Goal: Find specific page/section: Find specific page/section

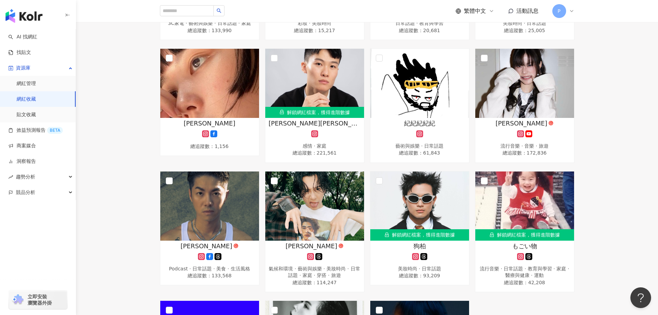
scroll to position [553, 0]
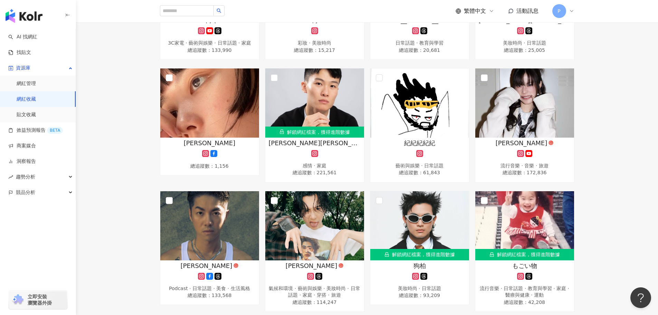
click at [572, 11] on icon at bounding box center [572, 11] width 6 height 6
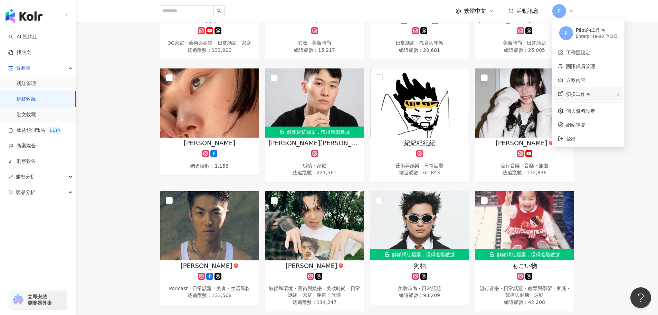
click at [594, 92] on div "切換工作區" at bounding box center [588, 94] width 69 height 14
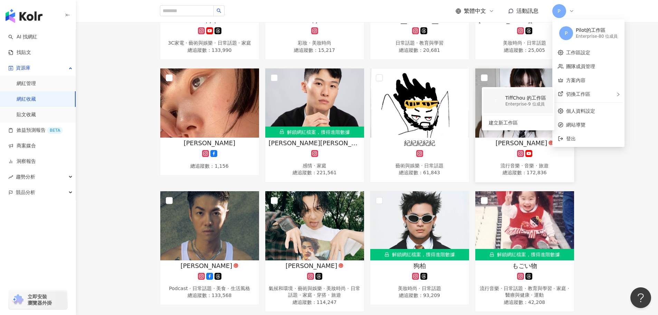
click at [509, 97] on div "TiffChou 的工作區" at bounding box center [525, 98] width 41 height 7
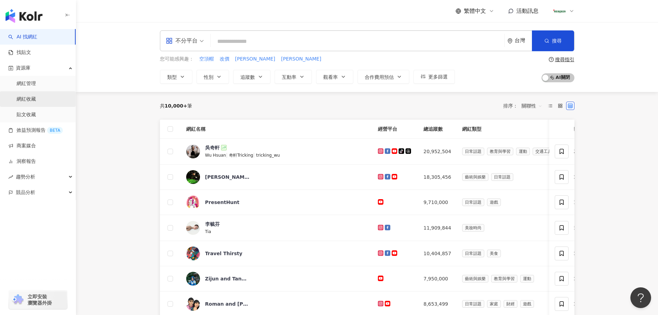
click at [36, 103] on link "網紅收藏" at bounding box center [26, 99] width 19 height 7
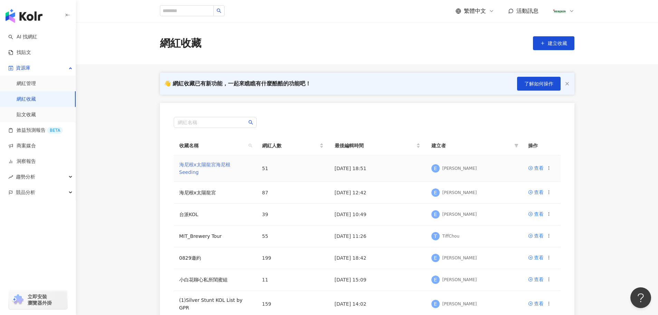
click at [224, 165] on link "海尼根x太陽龍宮海尼根 Seeding" at bounding box center [204, 168] width 51 height 13
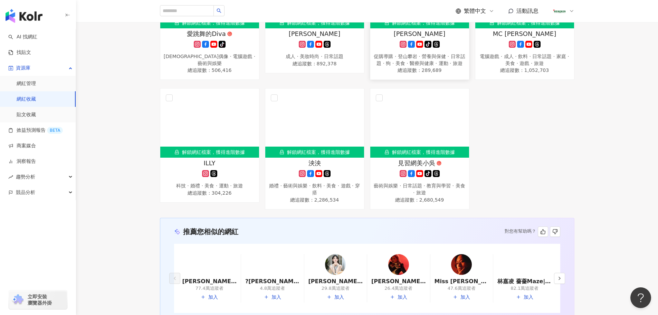
scroll to position [1412, 0]
